Goal: Obtain resource: Download file/media

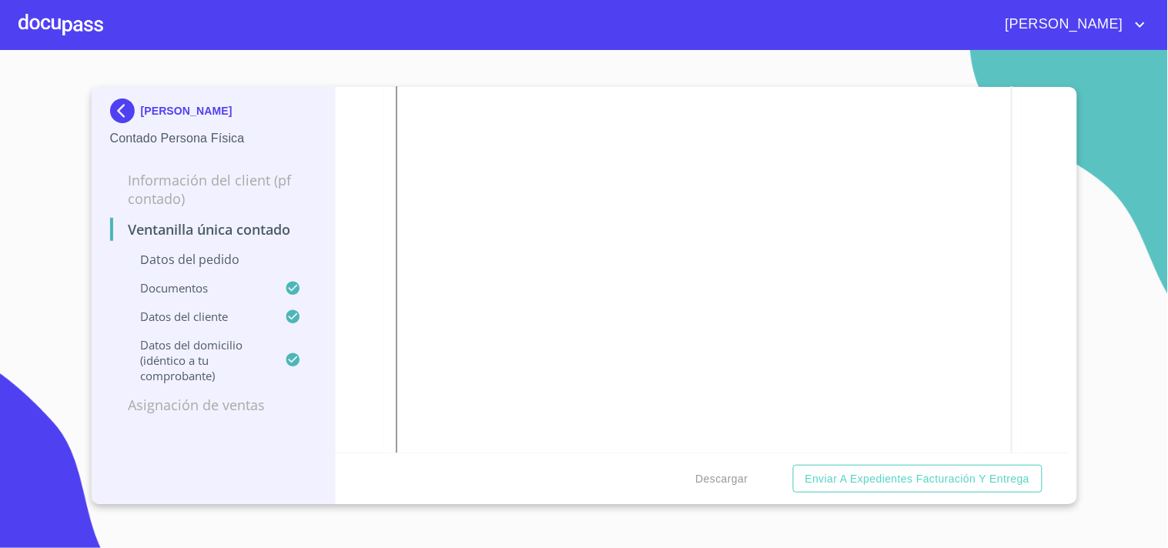
click at [42, 18] on div at bounding box center [60, 24] width 85 height 49
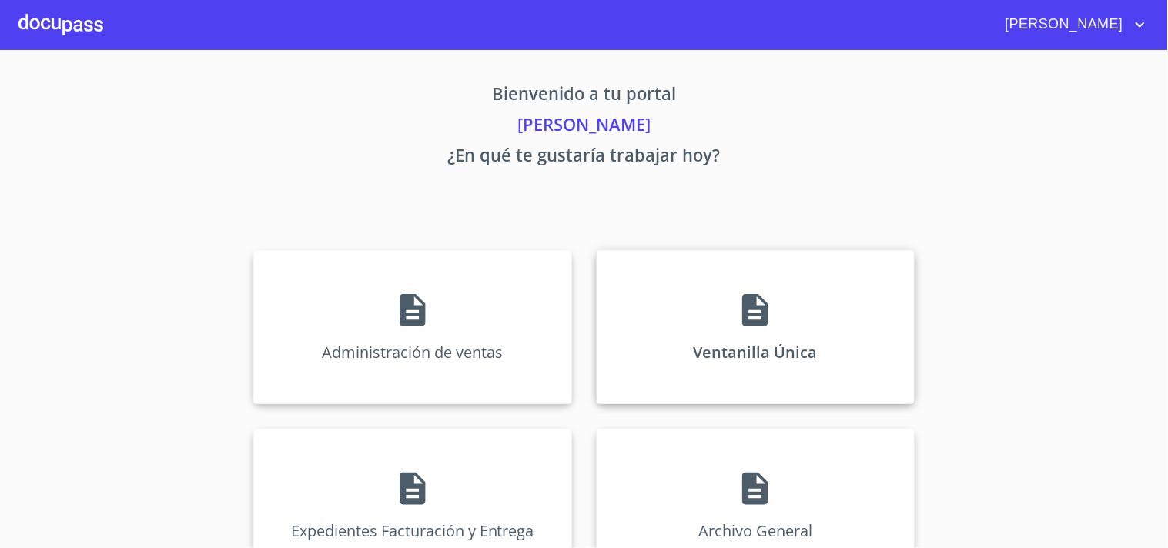
click at [717, 329] on div "Ventanilla Única" at bounding box center [756, 327] width 318 height 154
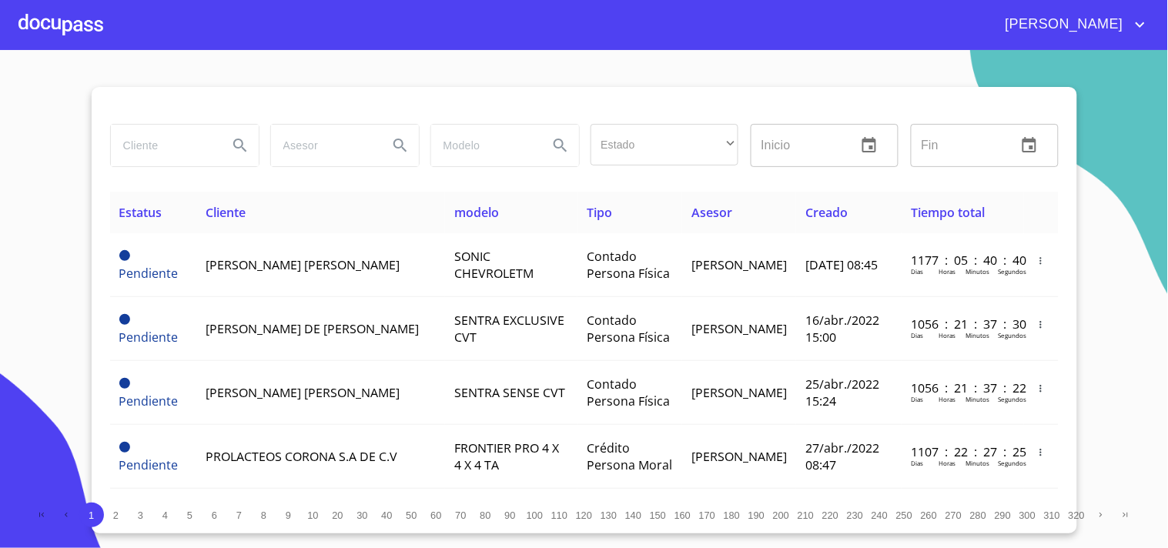
click at [155, 149] on input "search" at bounding box center [163, 146] width 105 height 42
type input "a"
type input "[PERSON_NAME]"
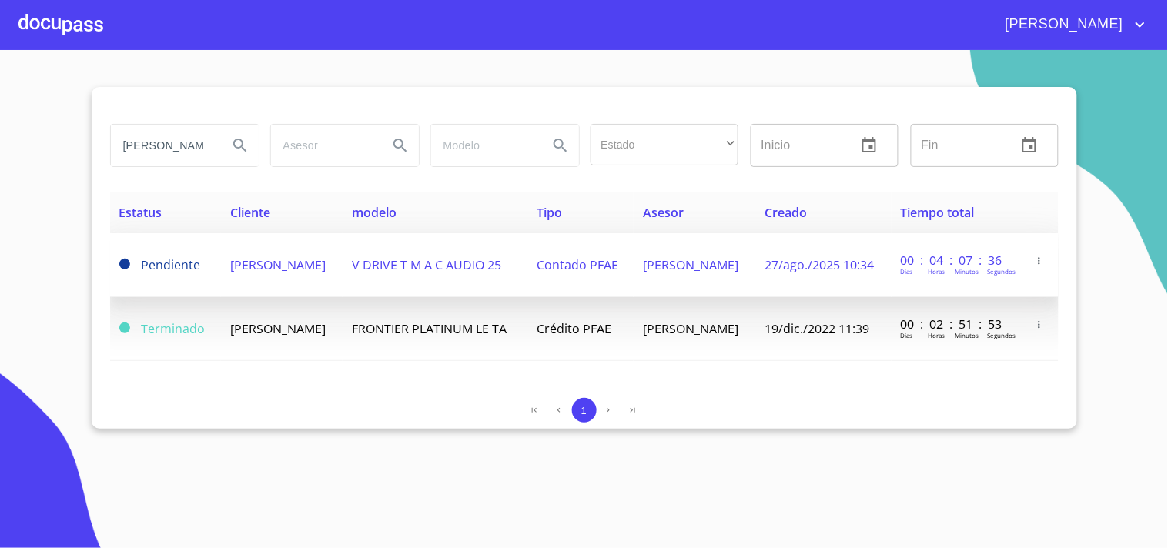
click at [618, 268] on span "Contado PFAE" at bounding box center [578, 264] width 82 height 17
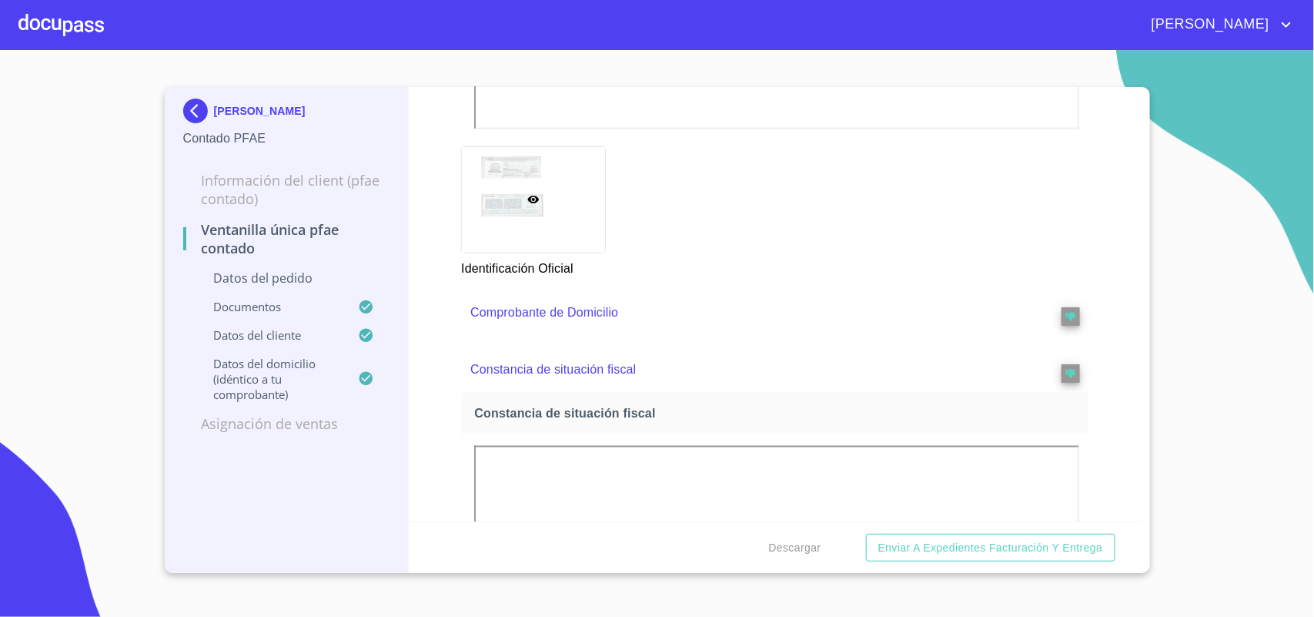
scroll to position [1155, 0]
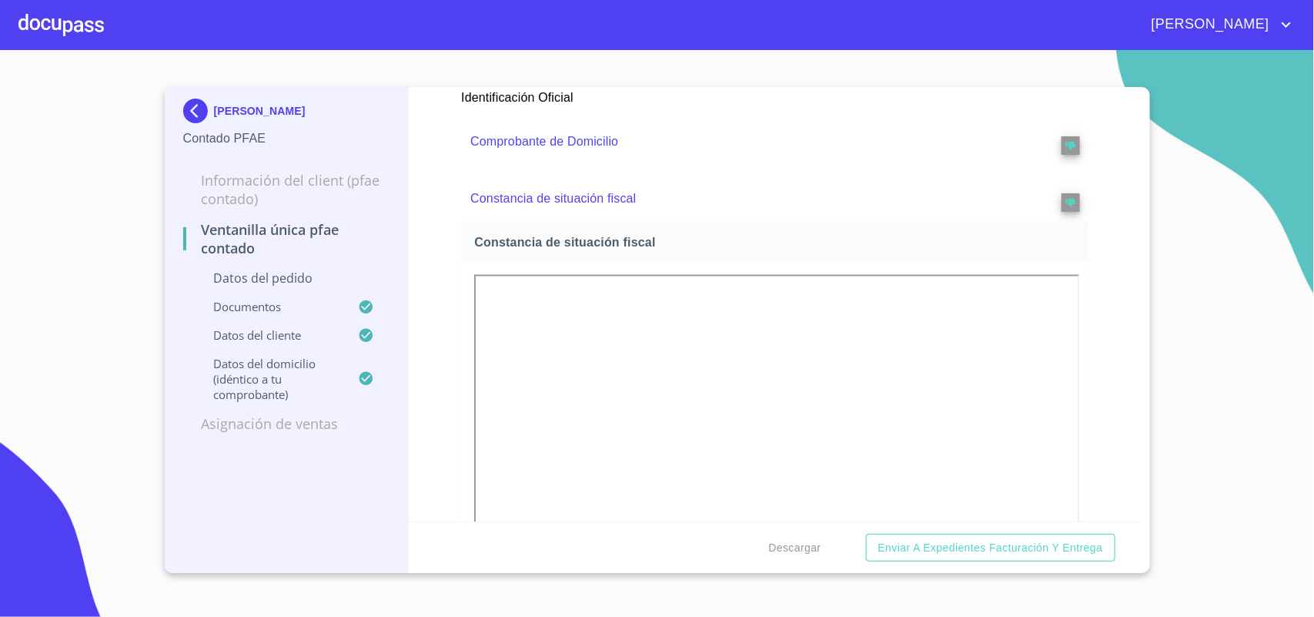
click at [1166, 290] on section "[PERSON_NAME] Contado PFAE Información del Client (PFAE contado) Ventanilla úni…" at bounding box center [657, 333] width 1314 height 567
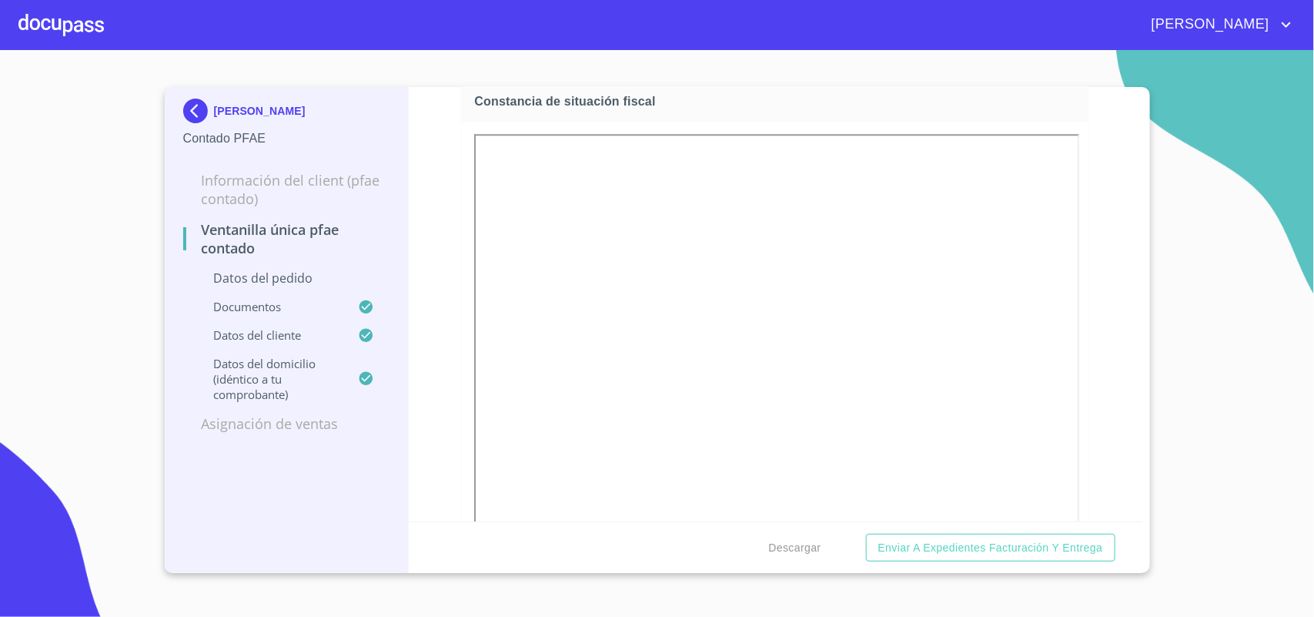
scroll to position [2175, 0]
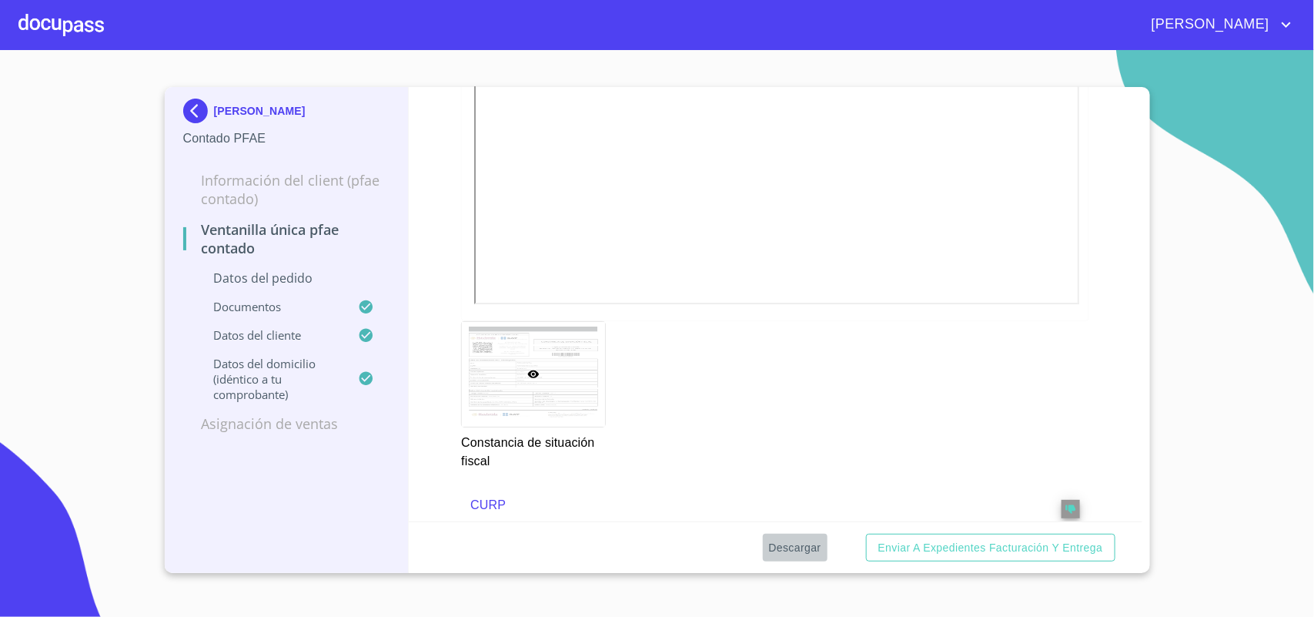
click at [820, 541] on span "Descargar" at bounding box center [795, 547] width 52 height 19
click at [8, 36] on div "[PERSON_NAME]" at bounding box center [657, 24] width 1314 height 49
click at [59, 28] on div at bounding box center [60, 24] width 85 height 49
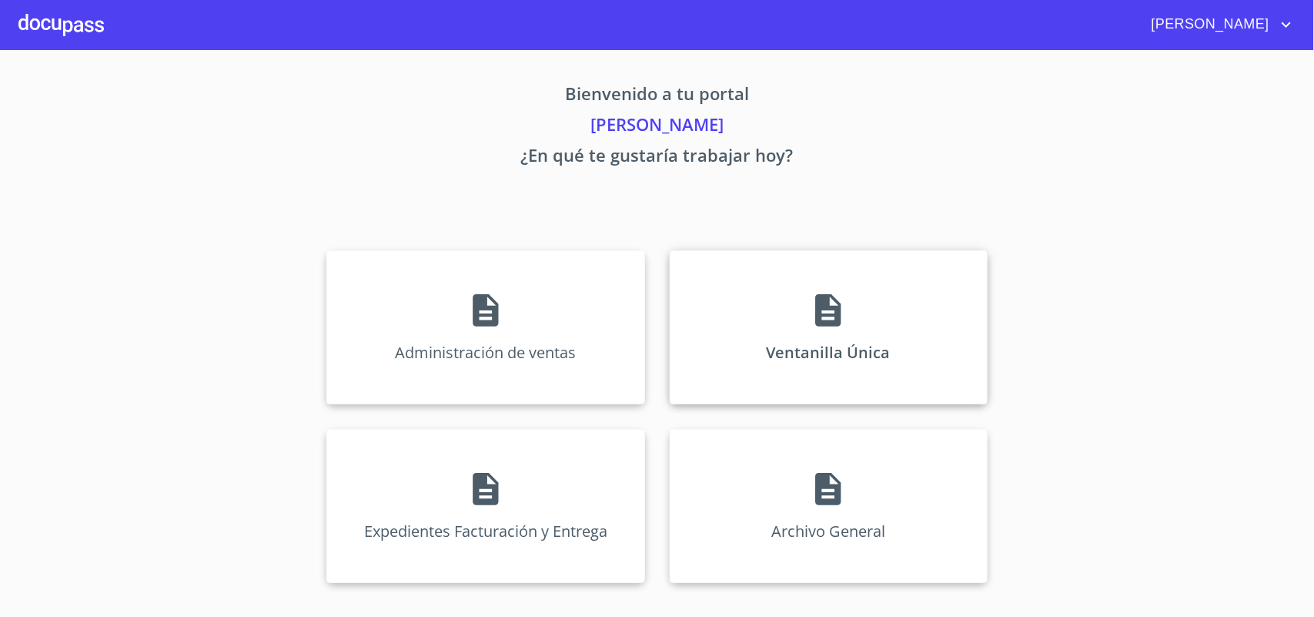
click at [798, 305] on div "Ventanilla Única" at bounding box center [829, 327] width 318 height 154
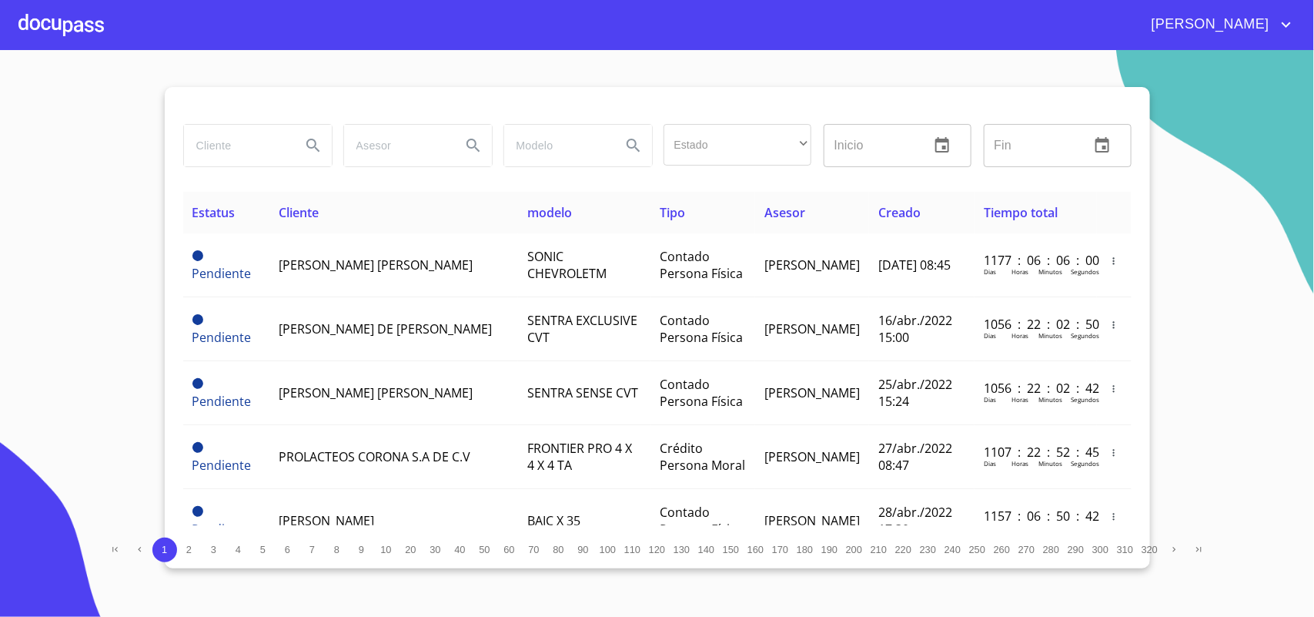
click at [278, 133] on input "search" at bounding box center [236, 146] width 105 height 42
type input "[PERSON_NAME]"
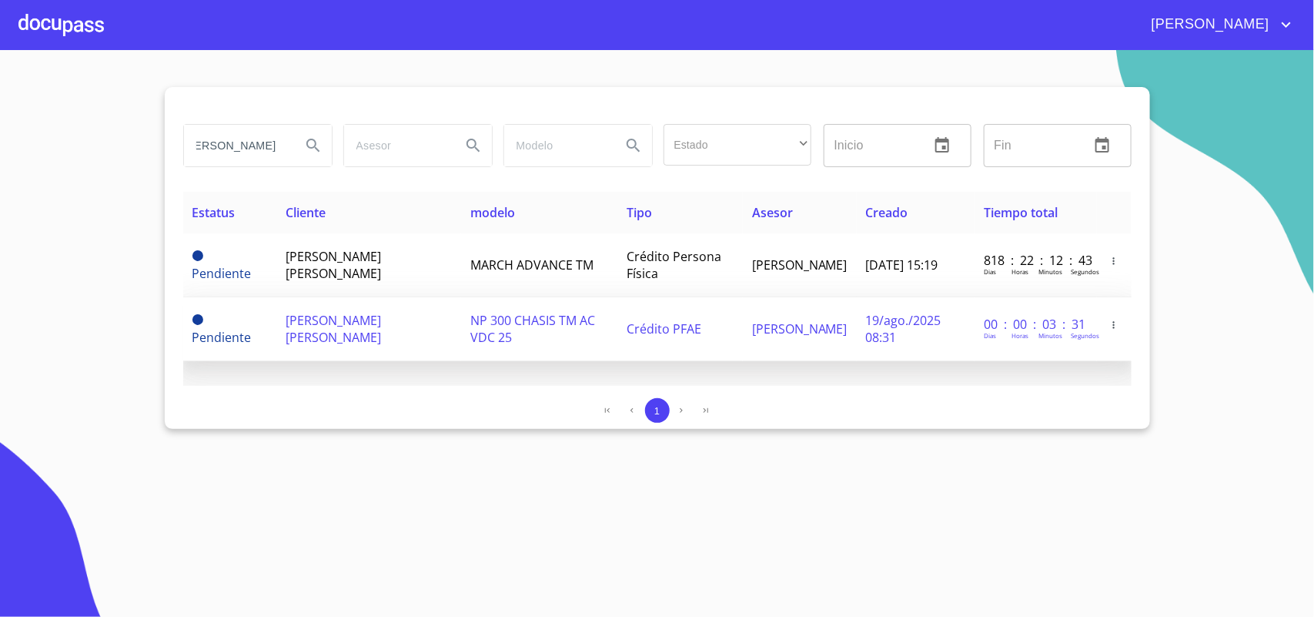
click at [461, 327] on td "[PERSON_NAME] [PERSON_NAME]" at bounding box center [368, 329] width 185 height 64
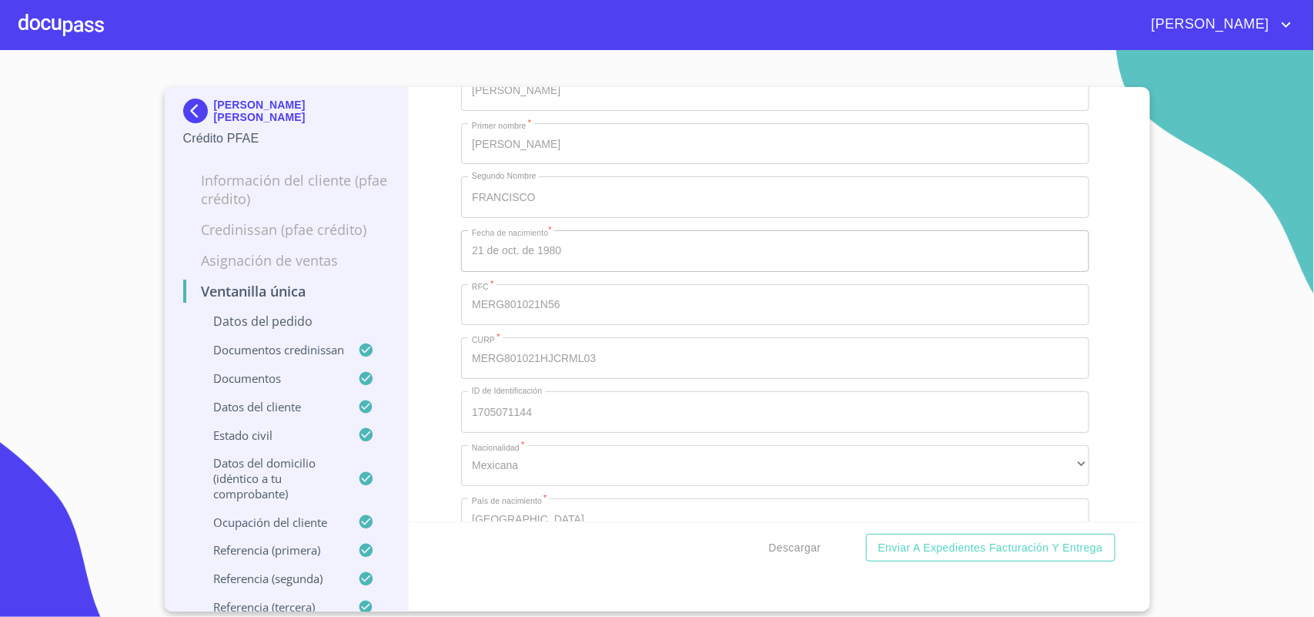
scroll to position [5752, 0]
click at [813, 541] on span "Descargar" at bounding box center [795, 547] width 52 height 19
